Goal: Answer question/provide support

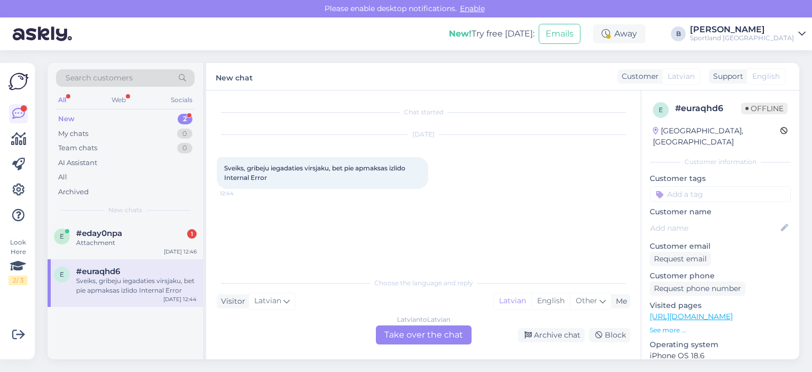
click at [434, 336] on div "Latvian to Latvian Take over the chat" at bounding box center [424, 334] width 96 height 19
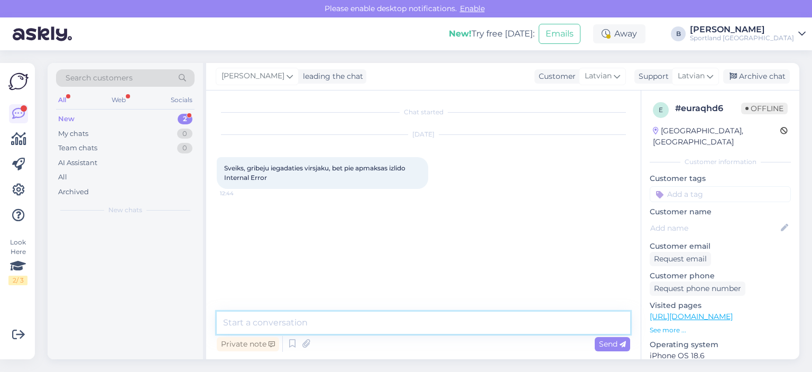
click at [454, 327] on textarea at bounding box center [424, 323] width 414 height 22
paste textarea "Lūdzu, pamēģiniet vēlreiz, izmantojot citu maksājuma veidu vai citu pārlūkprogr…"
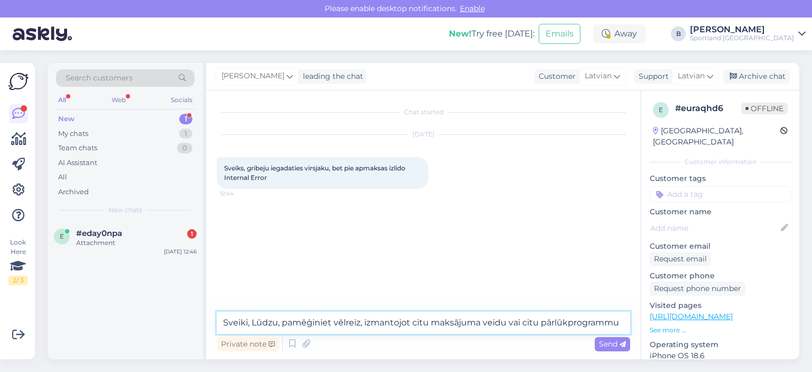
click at [255, 324] on textarea "Sveiki, Lūdzu, pamēģiniet vēlreiz, izmantojot citu maksājuma veidu vai citu pār…" at bounding box center [424, 323] width 414 height 22
type textarea "Sveiki, lūdzu, pamēģiniet vēlreiz, izmantojot citu maksājuma veidu vai citu pār…"
click at [605, 344] on span "Send" at bounding box center [612, 344] width 27 height 10
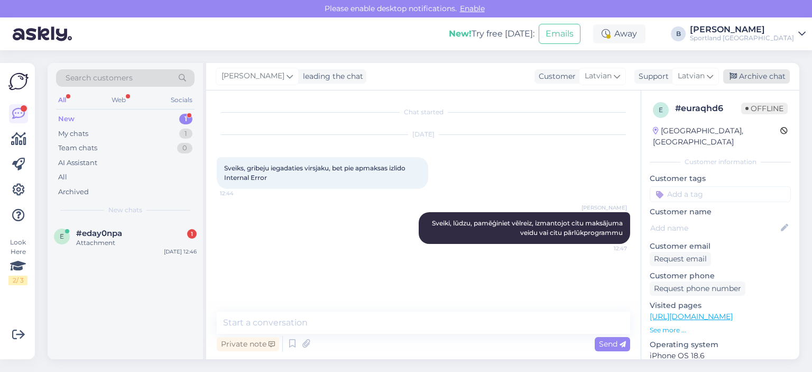
click at [766, 78] on div "Archive chat" at bounding box center [757, 76] width 67 height 14
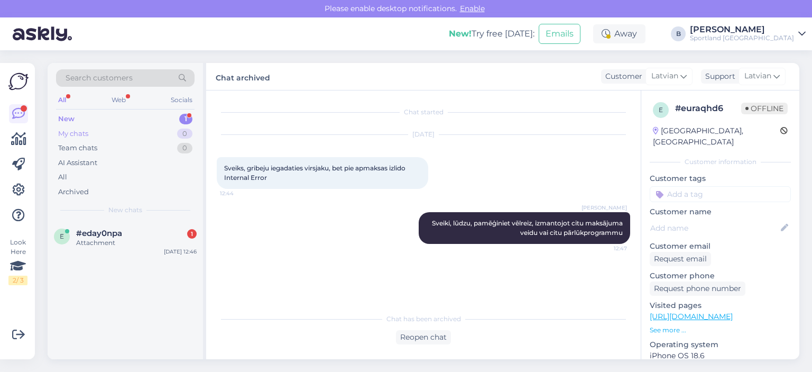
click at [79, 131] on div "My chats" at bounding box center [73, 134] width 30 height 11
click at [76, 114] on div "New 1" at bounding box center [125, 119] width 139 height 15
click at [94, 132] on div "My chats 0" at bounding box center [125, 133] width 139 height 15
click at [115, 249] on div "e #eday0npa 1 Attachment [DATE] 12:46" at bounding box center [126, 240] width 156 height 38
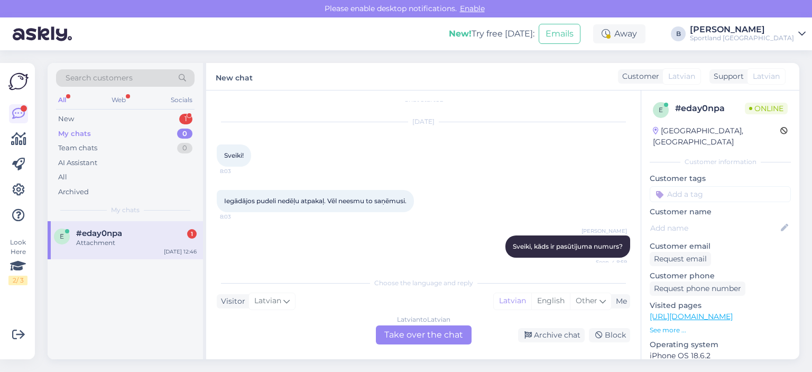
scroll to position [19, 0]
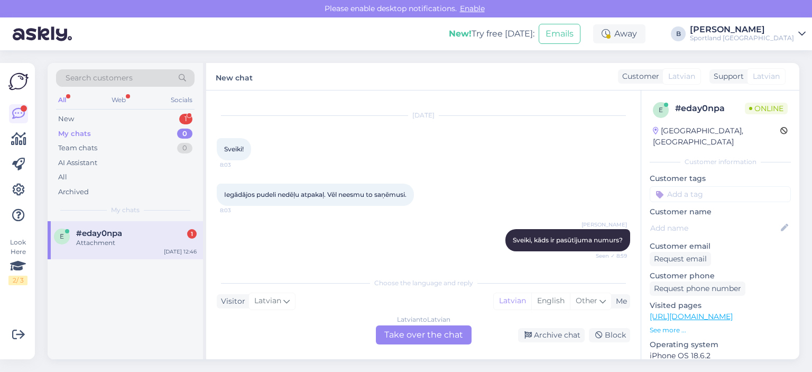
click at [110, 242] on div "Attachment" at bounding box center [136, 243] width 121 height 10
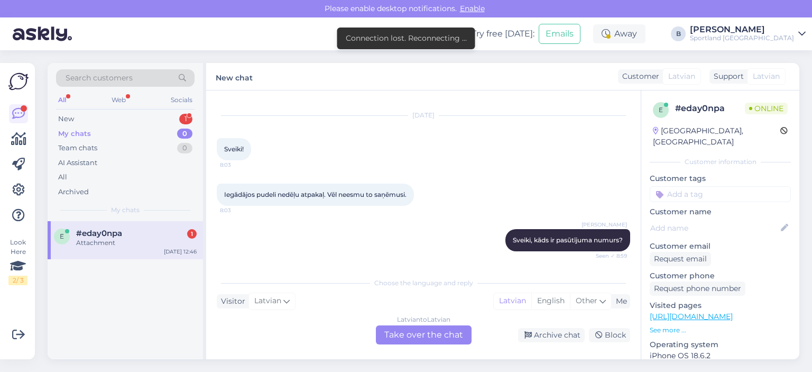
click at [481, 176] on div "Iegādājos pudeli nedēļu atpakaļ. Vēl neesmu to saņēmusi. 8:03" at bounding box center [424, 194] width 414 height 45
click at [83, 116] on div "New 1" at bounding box center [125, 119] width 139 height 15
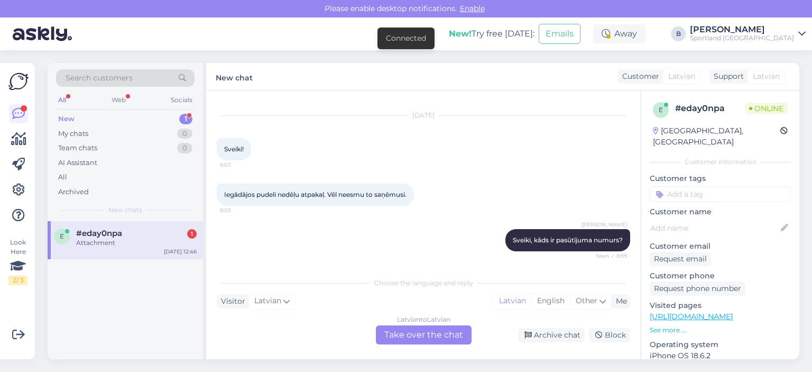
click at [116, 236] on span "#eday0npa" at bounding box center [99, 234] width 46 height 10
